Goal: Task Accomplishment & Management: Use online tool/utility

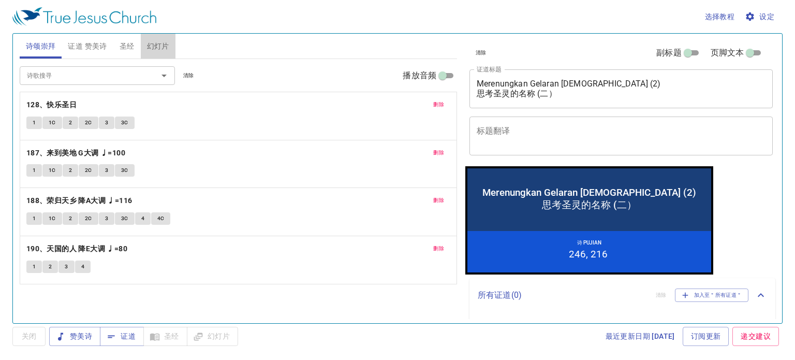
click at [157, 45] on span "幻灯片" at bounding box center [158, 46] width 22 height 13
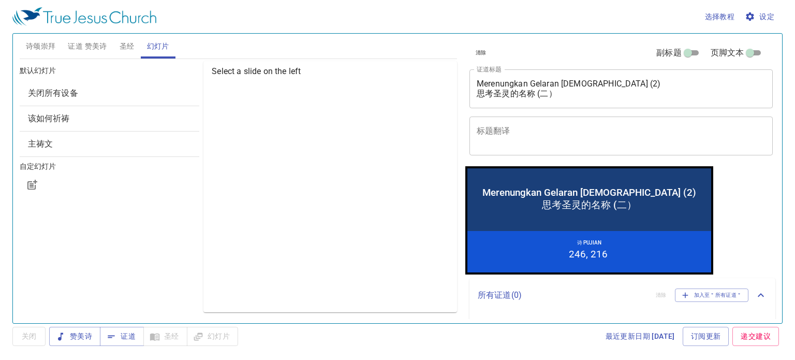
click at [126, 95] on span "关闭所有设备" at bounding box center [110, 93] width 164 height 12
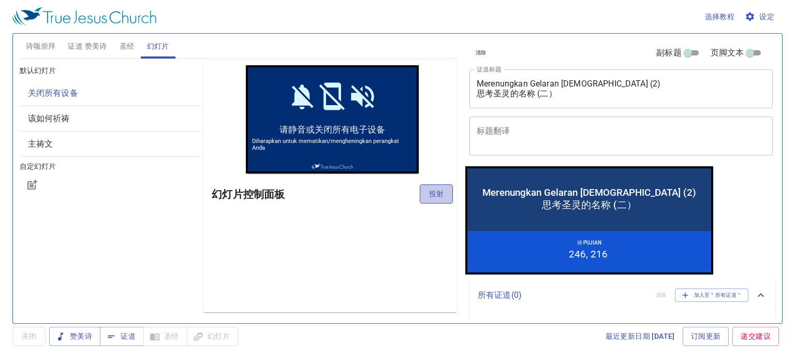
click at [428, 193] on span "投射" at bounding box center [436, 193] width 17 height 13
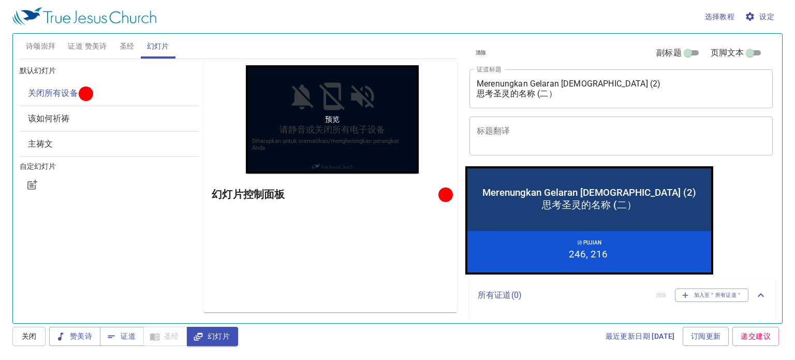
click at [347, 125] on div "预览" at bounding box center [332, 119] width 173 height 108
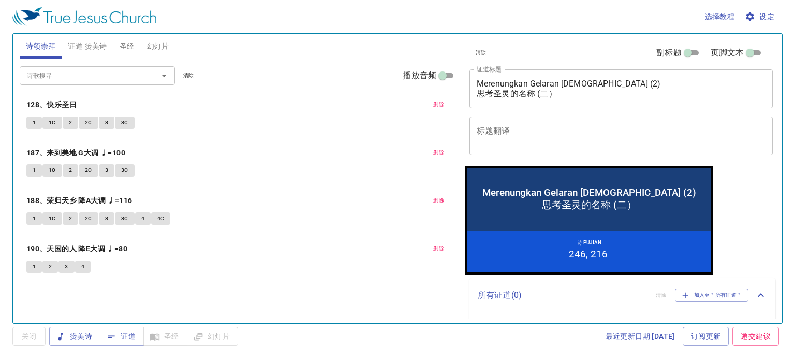
click at [159, 43] on span "幻灯片" at bounding box center [158, 46] width 22 height 13
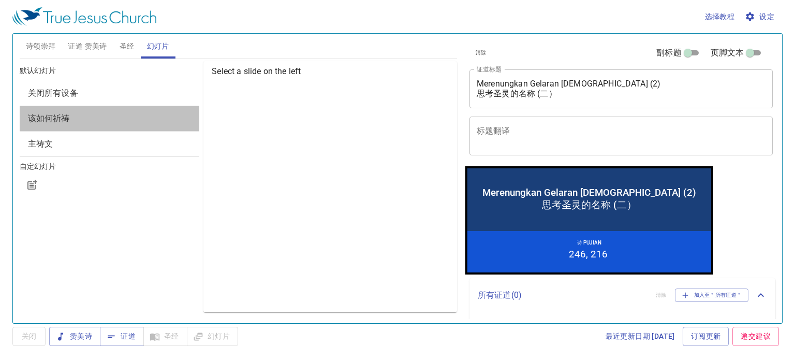
click at [122, 122] on span "该如何祈祷" at bounding box center [110, 118] width 164 height 12
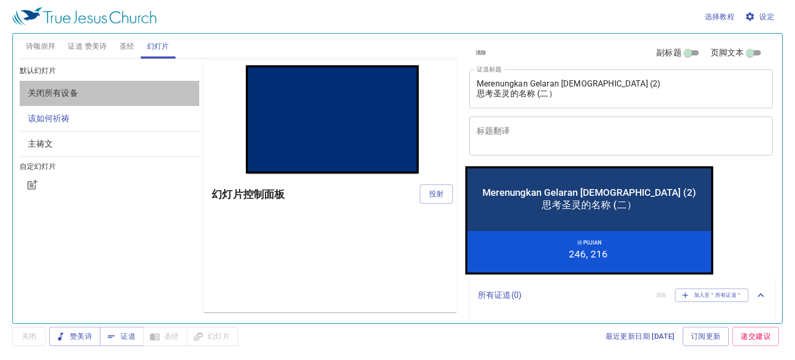
click at [122, 98] on span "关闭所有设备" at bounding box center [110, 93] width 164 height 12
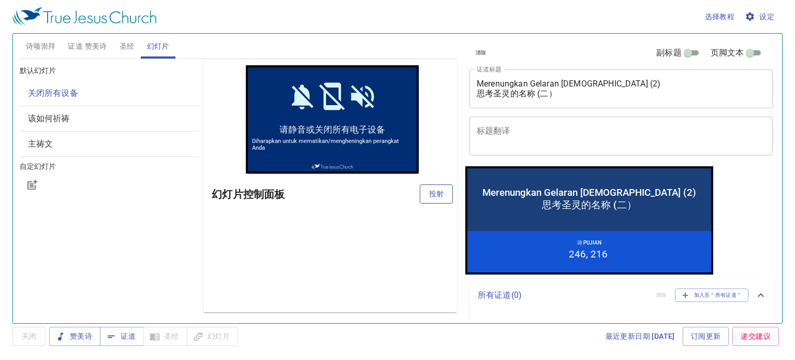
click at [425, 197] on button "投射" at bounding box center [436, 193] width 33 height 19
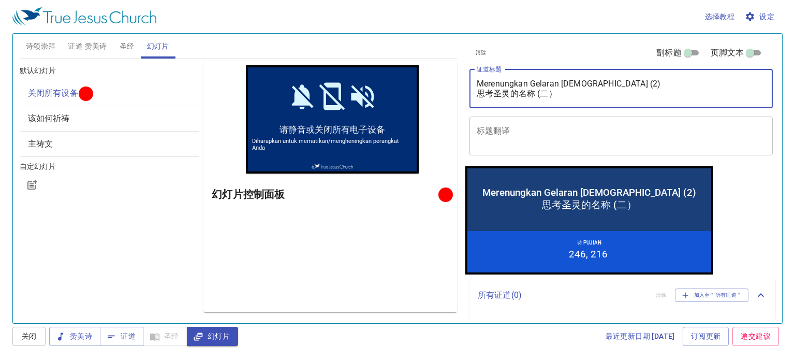
drag, startPoint x: 479, startPoint y: 82, endPoint x: 644, endPoint y: 114, distance: 167.6
click at [644, 114] on div "清除 副标题 页脚文本 证道标题 Merenungkan Gelaran Roh Kudus (2) 思考圣灵的名称 (二） x 证道标题 标题翻译 x 标题…" at bounding box center [620, 100] width 310 height 133
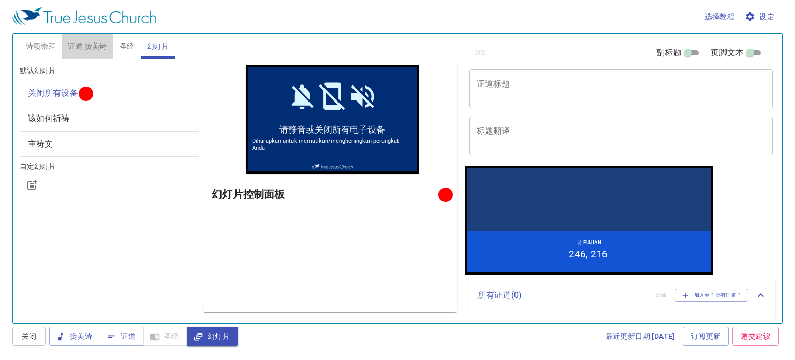
click at [90, 47] on span "证道 赞美诗" at bounding box center [87, 46] width 39 height 13
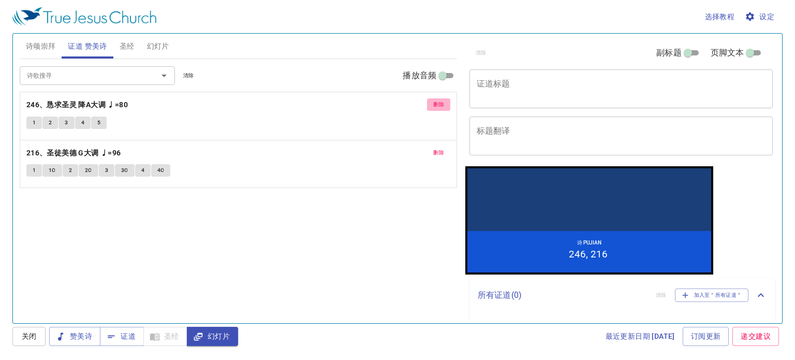
click at [443, 99] on button "删除" at bounding box center [438, 104] width 23 height 12
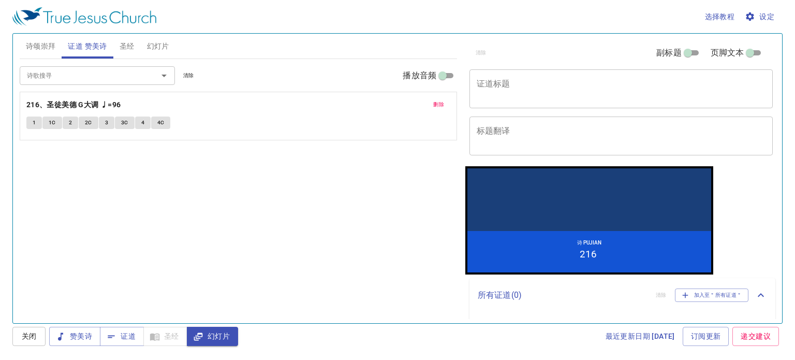
click at [443, 100] on span "删除" at bounding box center [438, 104] width 11 height 9
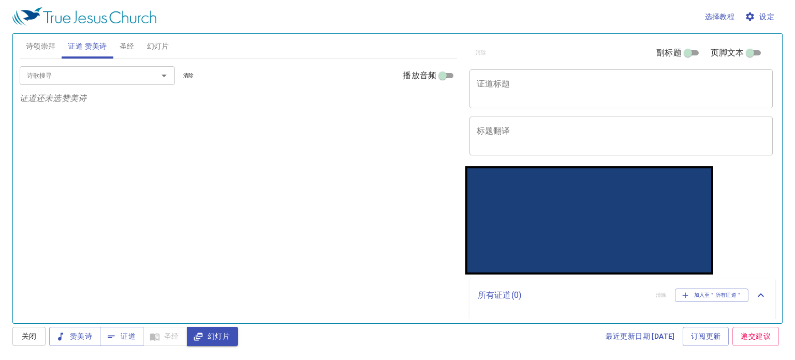
click at [40, 43] on span "诗颂崇拜" at bounding box center [41, 46] width 30 height 13
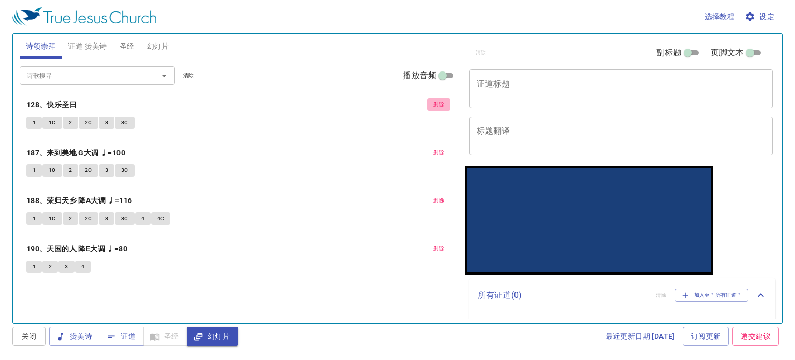
click at [439, 103] on span "删除" at bounding box center [438, 104] width 11 height 9
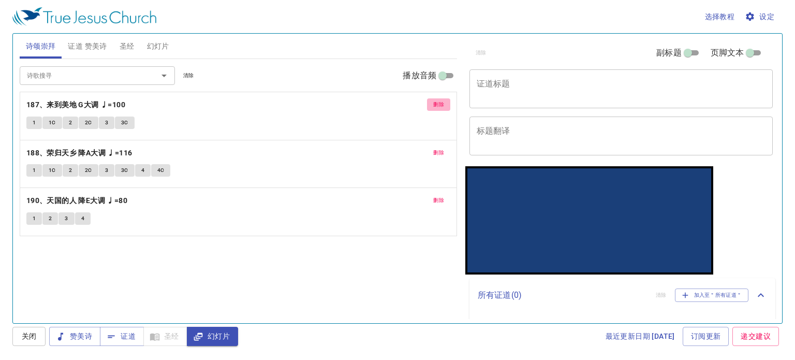
click at [439, 103] on span "删除" at bounding box center [438, 104] width 11 height 9
click at [437, 148] on span "删除" at bounding box center [438, 152] width 11 height 9
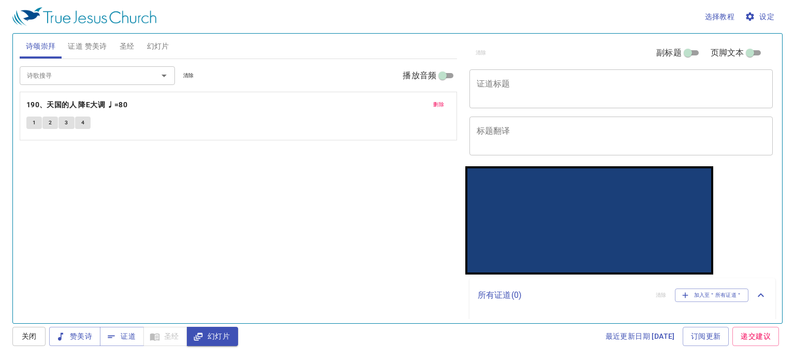
click at [437, 103] on span "删除" at bounding box center [438, 104] width 11 height 9
click at [437, 103] on p "诗颂崇拜还未选赞美诗" at bounding box center [238, 98] width 437 height 12
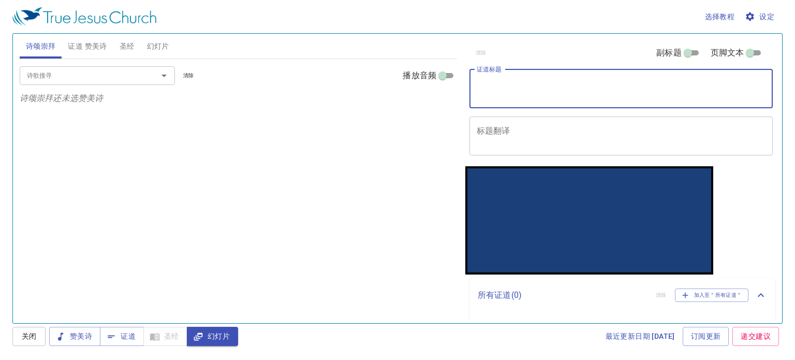
click at [503, 80] on textarea "证道标题" at bounding box center [621, 89] width 289 height 20
click at [86, 74] on input "诗歌搜寻" at bounding box center [82, 75] width 119 height 12
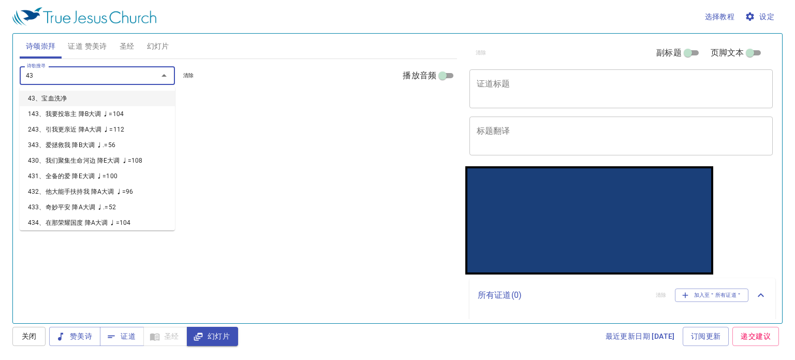
type input "432"
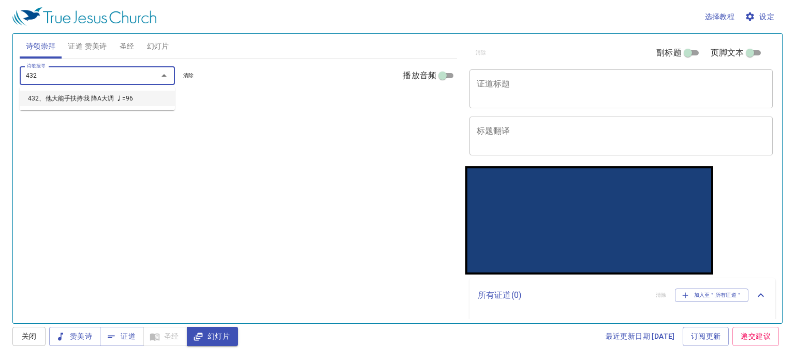
click at [66, 96] on li "432、他大能手扶持我 降A大调 ♩=96" at bounding box center [97, 99] width 155 height 16
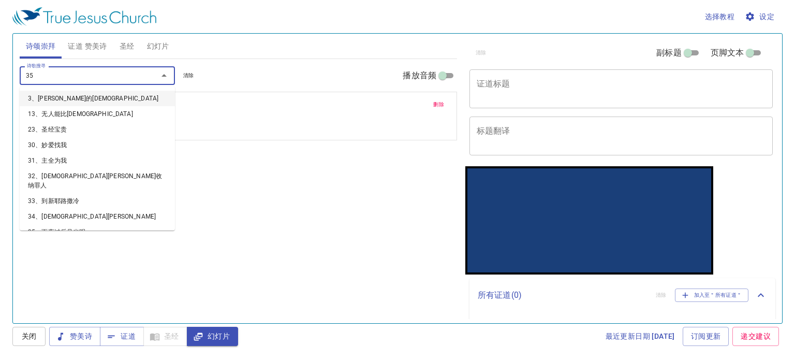
type input "352"
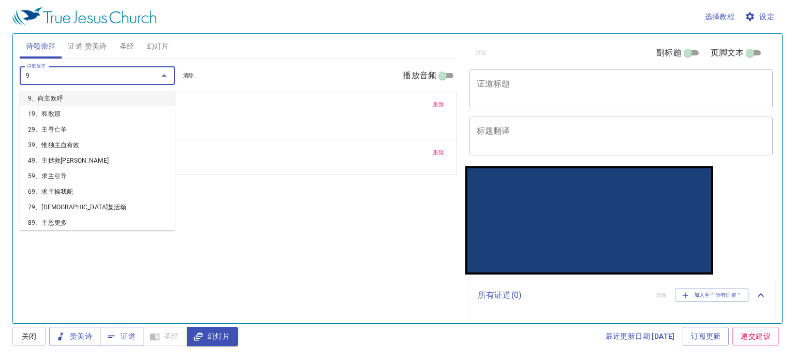
type input "90"
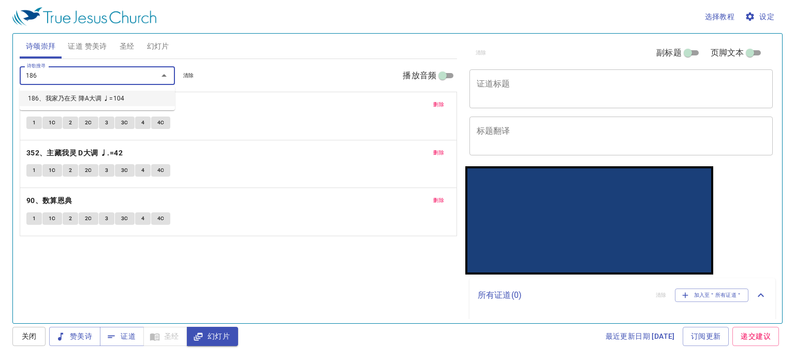
type input "186、我家乃在天 降A大调 ♩=104"
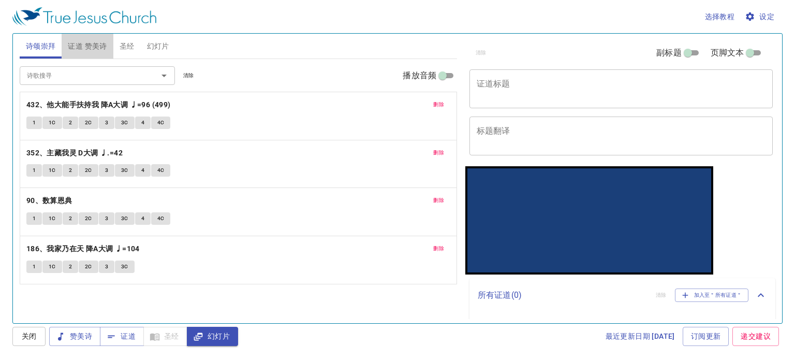
click at [88, 46] on span "证道 赞美诗" at bounding box center [87, 46] width 39 height 13
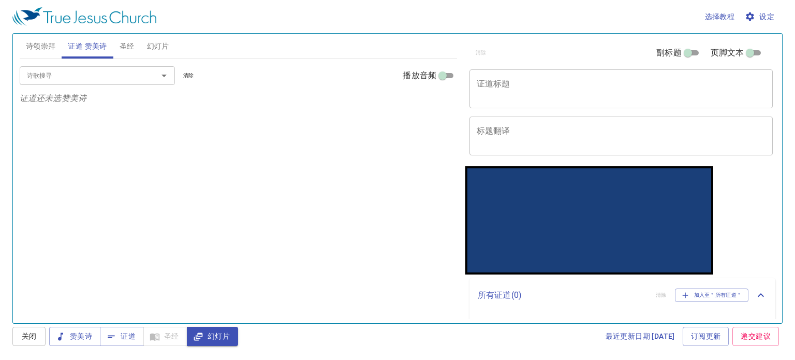
click at [82, 78] on input "诗歌搜寻" at bounding box center [82, 75] width 119 height 12
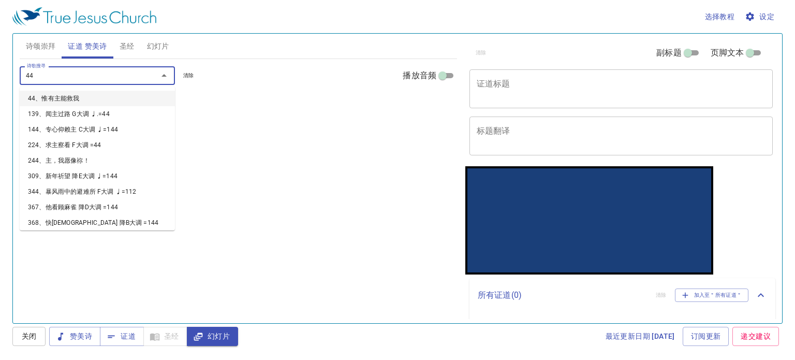
type input "442"
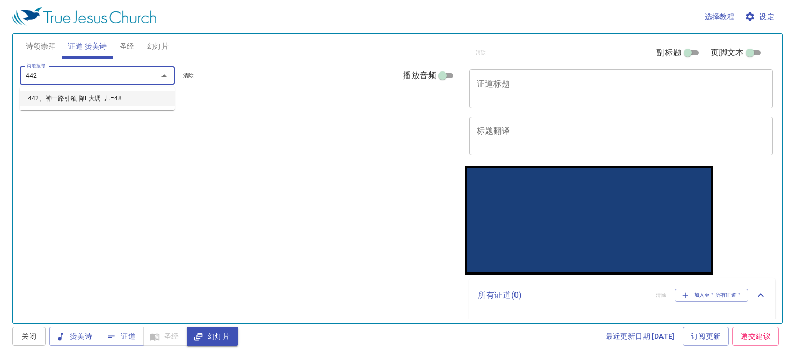
click at [50, 101] on li "442、神一路引领 降E大调 ♩.=48" at bounding box center [97, 99] width 155 height 16
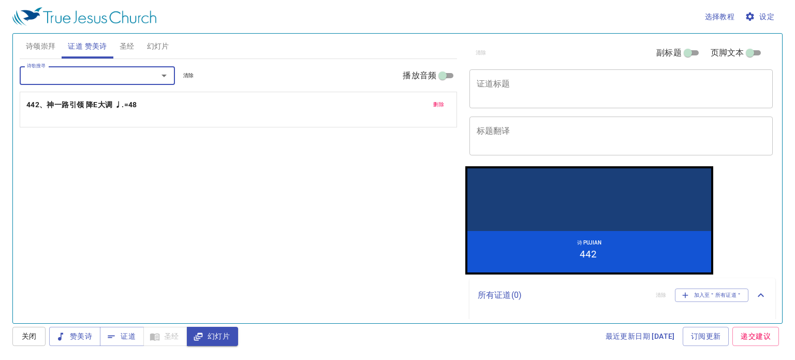
click at [53, 74] on input "诗歌搜寻" at bounding box center [82, 75] width 119 height 12
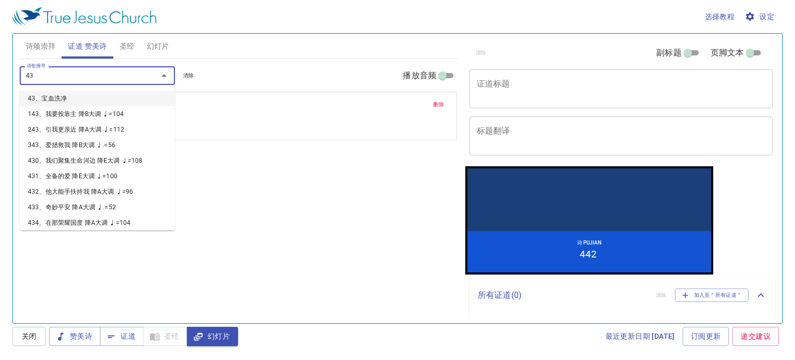
type input "436"
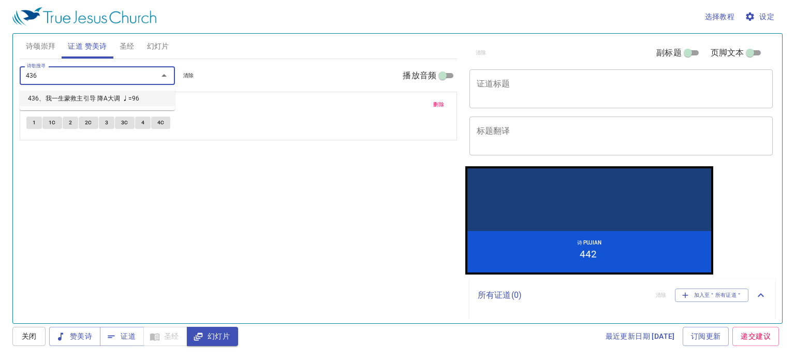
click at [48, 97] on li "436、我一生蒙救主引导 降A大调 ♩=96" at bounding box center [97, 99] width 155 height 16
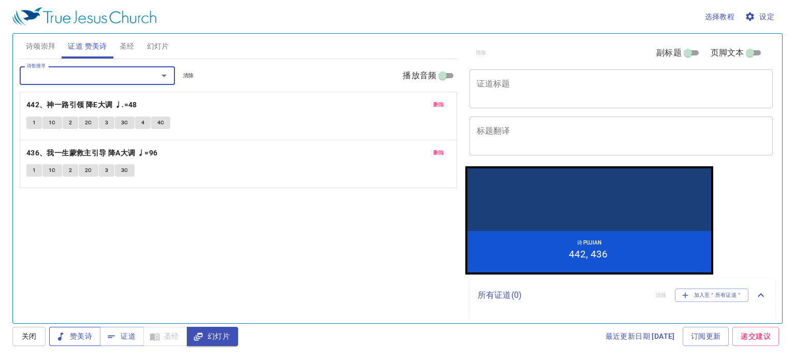
click at [79, 338] on span "赞美诗" at bounding box center [74, 336] width 35 height 13
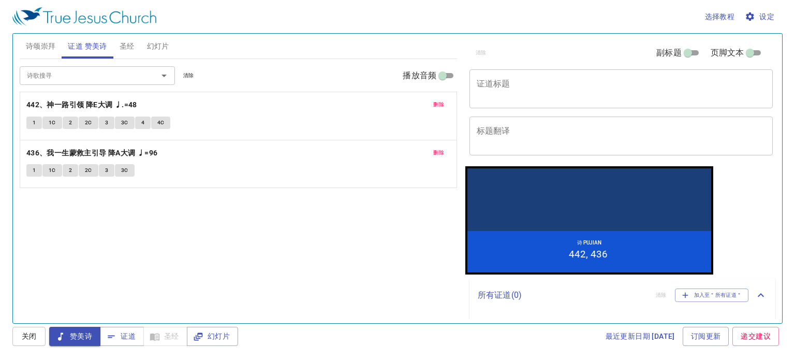
click at [29, 55] on button "诗颂崇拜" at bounding box center [41, 46] width 42 height 25
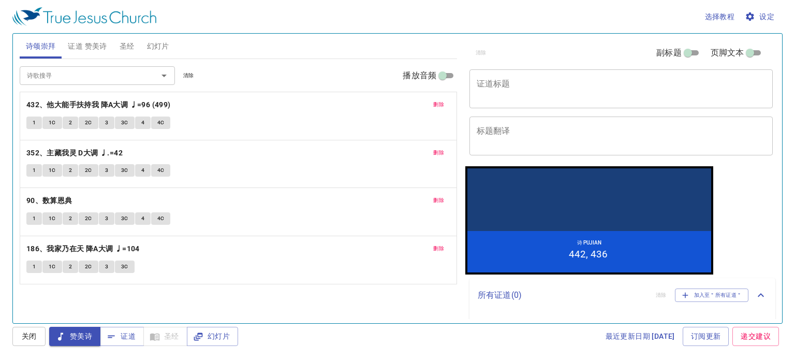
click at [87, 46] on span "证道 赞美诗" at bounding box center [87, 46] width 39 height 13
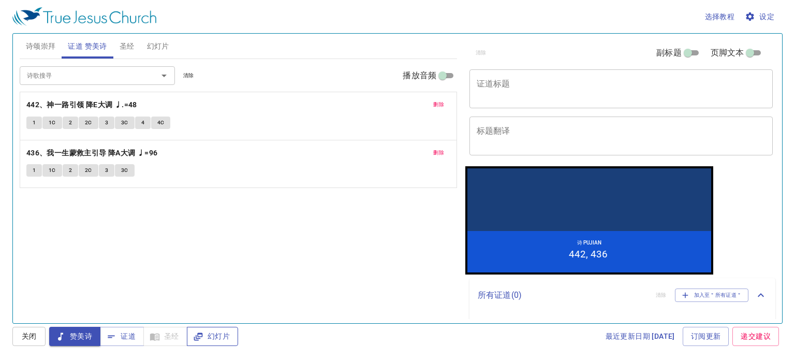
click at [201, 336] on icon "button" at bounding box center [198, 336] width 9 height 8
click at [514, 84] on textarea "证道标题" at bounding box center [621, 89] width 289 height 20
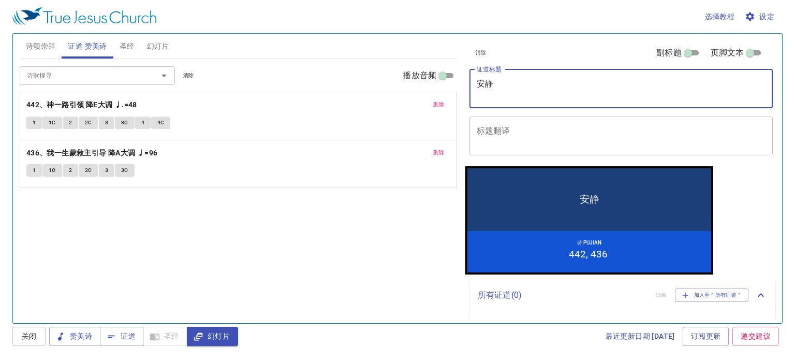
drag, startPoint x: 496, startPoint y: 81, endPoint x: 462, endPoint y: 76, distance: 34.6
click at [462, 76] on div "清除 副标题 页脚文本 证道标题 安静 x 证道标题 标题翻译 x 标题翻译 副标题 x 副标题 副标题翻译 x 副标题翻译 页脚文本 页脚文本 所有证道 (…" at bounding box center [620, 174] width 318 height 289
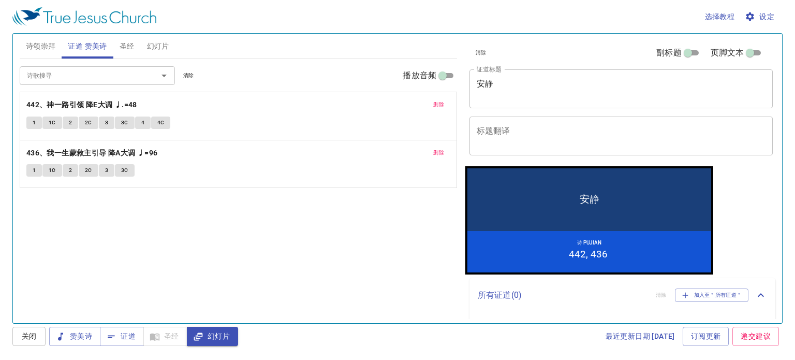
drag, startPoint x: 313, startPoint y: -14, endPoint x: 278, endPoint y: -26, distance: 37.0
click at [278, 0] on html "选择教程 设定 诗颂崇拜 证道 赞美诗 圣经 幻灯片 诗歌搜寻 诗歌搜寻 清除 播放音频 删除 432、他大能手扶持我 降A大调 ♩=96 (499) 1 1…" at bounding box center [397, 180] width 795 height 360
click at [502, 91] on textarea "安静" at bounding box center [621, 89] width 289 height 20
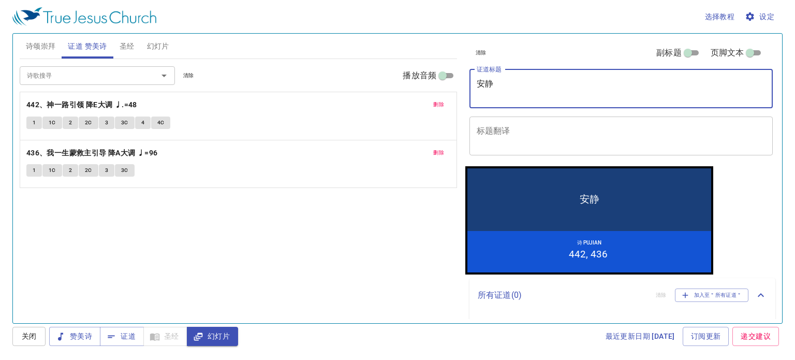
click at [480, 95] on textarea "安静" at bounding box center [621, 89] width 289 height 20
click at [503, 85] on textarea "安静" at bounding box center [621, 89] width 289 height 20
click at [480, 97] on textarea "安静" at bounding box center [621, 89] width 289 height 20
click at [497, 94] on textarea "安静" at bounding box center [621, 89] width 289 height 20
click at [499, 87] on textarea "安静" at bounding box center [621, 89] width 289 height 20
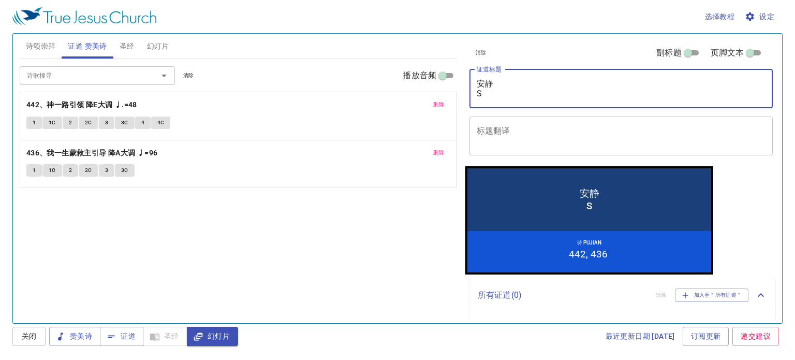
type textarea "安静 Se"
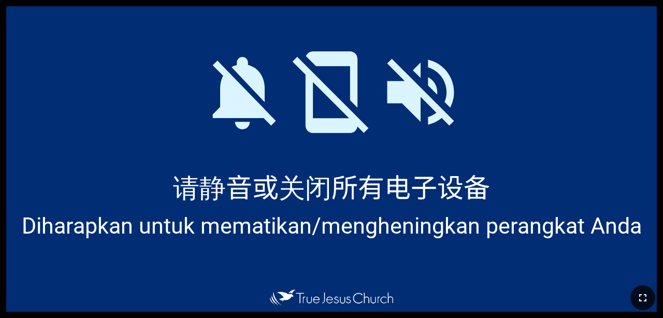
click at [416, 298] on button "button" at bounding box center [642, 297] width 25 height 25
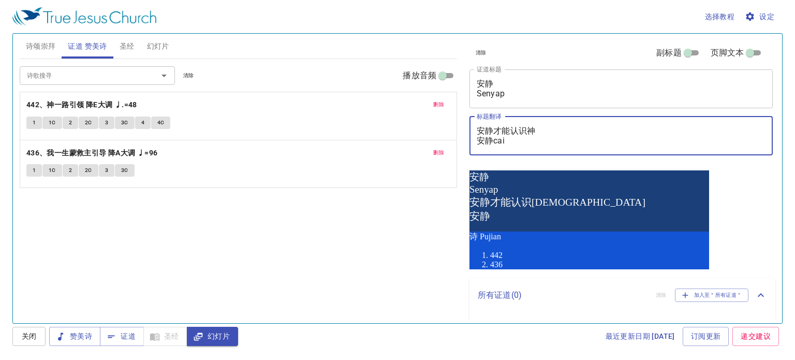
type textarea "安静才能认识神 安静cai'n"
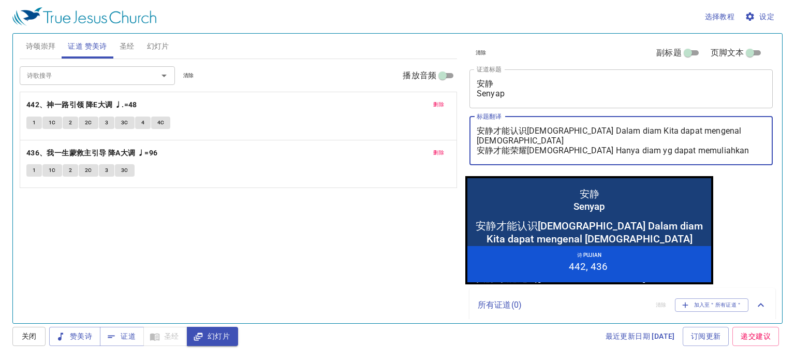
type textarea "安静才能认识[DEMOGRAPHIC_DATA] Dalam diam Kita dapat mengenal [DEMOGRAPHIC_DATA] 安静才能…"
